Goal: Task Accomplishment & Management: Manage account settings

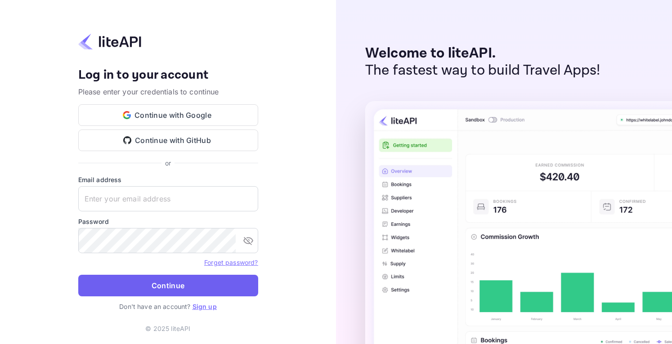
type input "[EMAIL_ADDRESS][DOMAIN_NAME]"
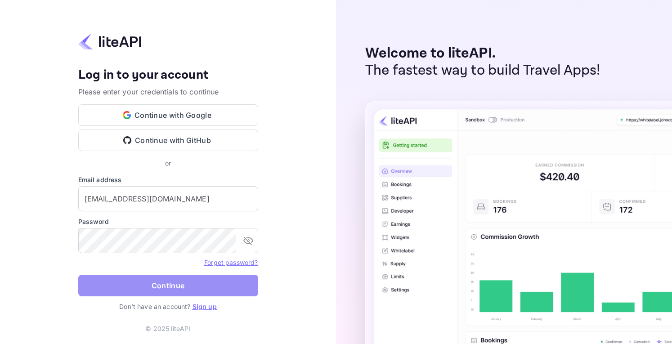
click at [159, 283] on button "Continue" at bounding box center [168, 286] width 180 height 22
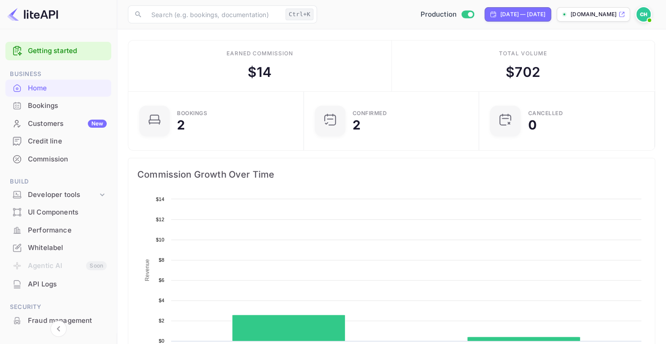
scroll to position [139, 163]
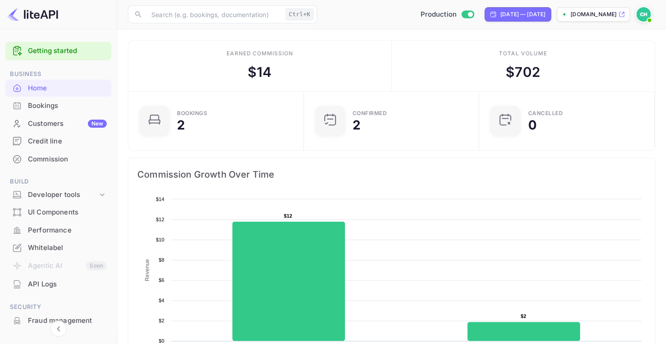
click at [45, 107] on div "Bookings" at bounding box center [67, 106] width 79 height 10
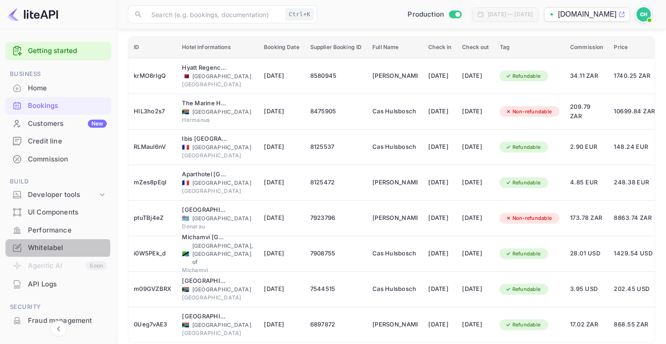
click at [33, 248] on div "Whitelabel" at bounding box center [67, 248] width 79 height 10
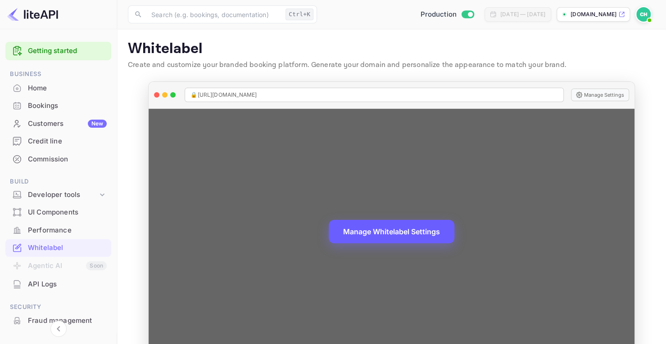
click at [374, 228] on button "Manage Whitelabel Settings" at bounding box center [392, 231] width 126 height 23
